Goal: Transaction & Acquisition: Purchase product/service

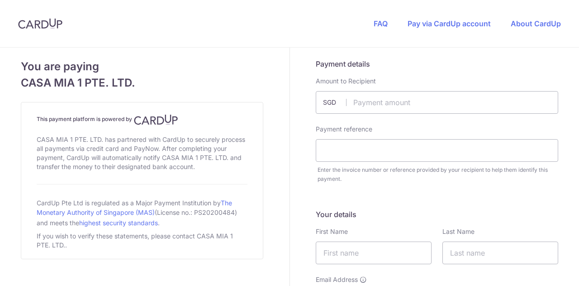
click at [388, 104] on input "text" at bounding box center [437, 102] width 243 height 23
paste input "1,848.14"
type input "1848.14"
click at [350, 154] on input "text" at bounding box center [437, 150] width 243 height 23
paste input "Invoice 18342"
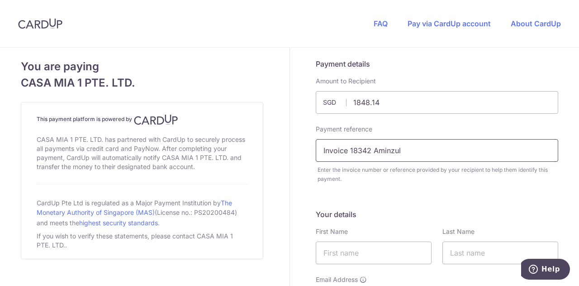
type input "Invoice 18342 Aminzul"
click at [360, 253] on input "Aminzuk" at bounding box center [374, 252] width 116 height 23
type input "Aminzul"
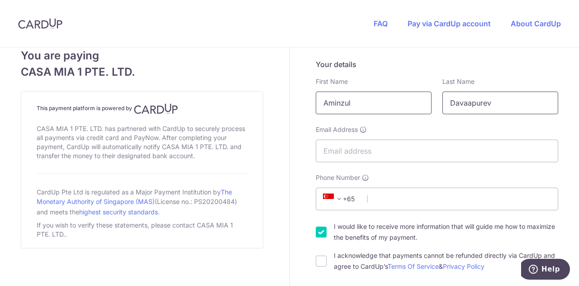
scroll to position [154, 0]
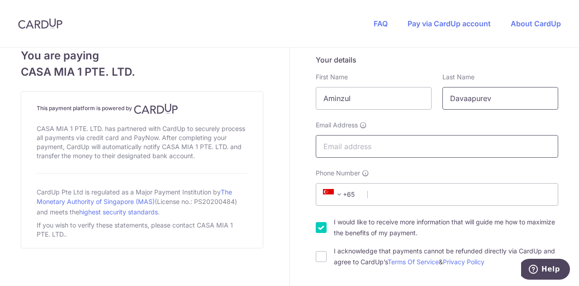
type input "Davaapurev"
click at [358, 141] on input "Email Address" at bounding box center [437, 146] width 243 height 23
type input "[EMAIL_ADDRESS][DOMAIN_NAME]"
click at [391, 188] on input "Phone Number" at bounding box center [437, 194] width 243 height 23
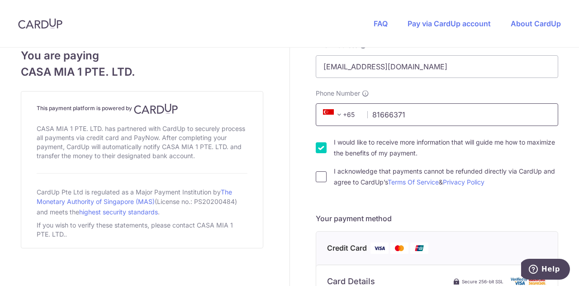
type input "81666371"
click at [321, 177] on input "I acknowledge that payments cannot be refunded directly via CardUp and agree to…" at bounding box center [321, 176] width 11 height 11
checkbox input "true"
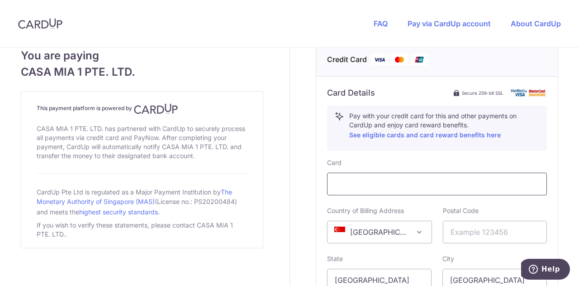
scroll to position [442, 0]
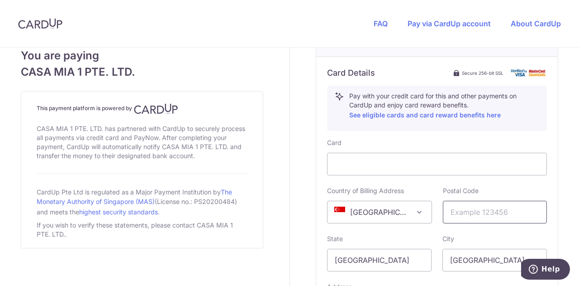
click at [490, 215] on input "text" at bounding box center [495, 212] width 105 height 23
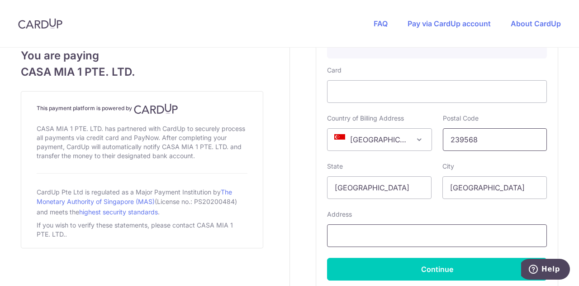
type input "239568"
click at [363, 228] on input "text" at bounding box center [437, 235] width 220 height 23
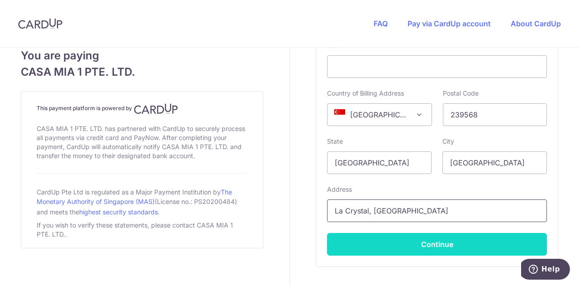
type input "La Crystal, [GEOGRAPHIC_DATA]"
click at [365, 237] on button "Continue" at bounding box center [437, 244] width 220 height 23
type input "**** 8100"
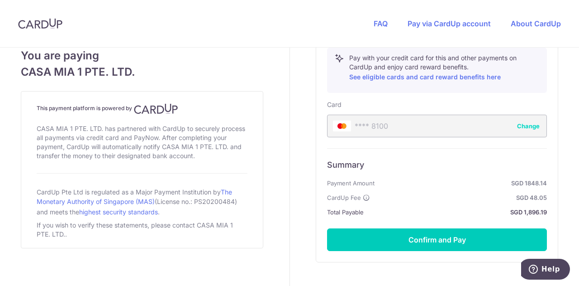
scroll to position [481, 0]
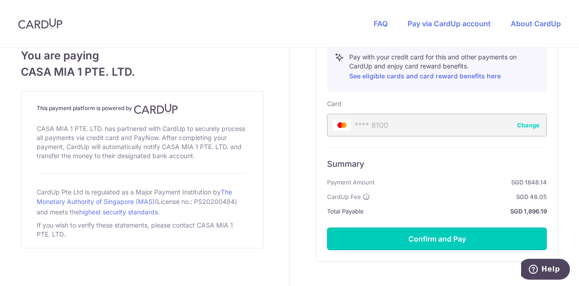
click at [365, 237] on button "Confirm and Pay" at bounding box center [437, 238] width 220 height 23
